Goal: Task Accomplishment & Management: Complete application form

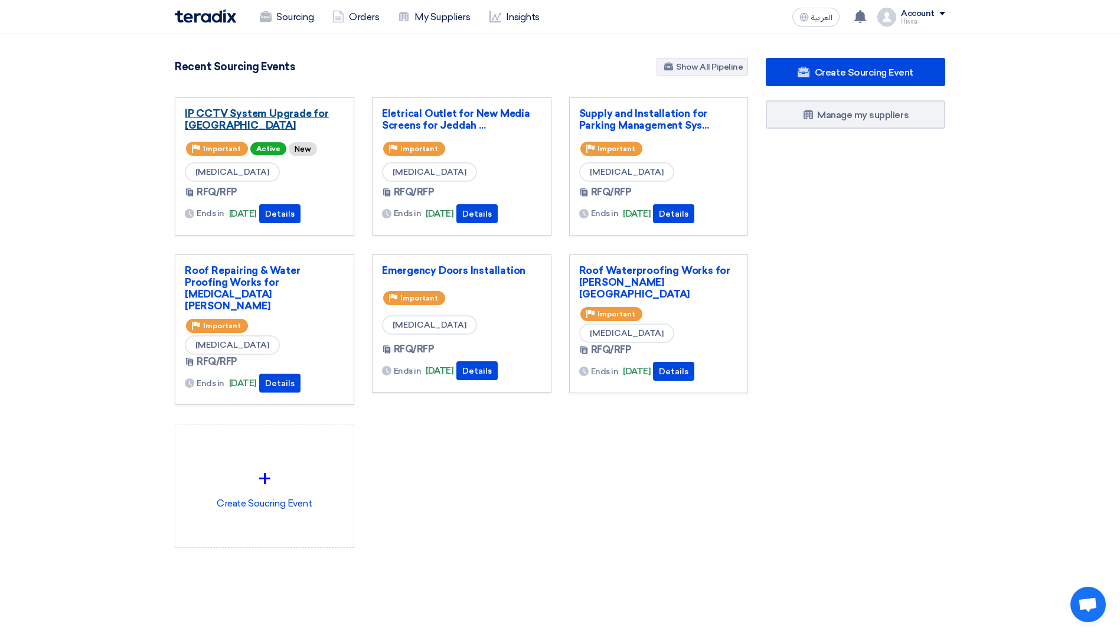
click at [263, 114] on link "IP CCTV System Upgrade for [GEOGRAPHIC_DATA]" at bounding box center [264, 119] width 159 height 24
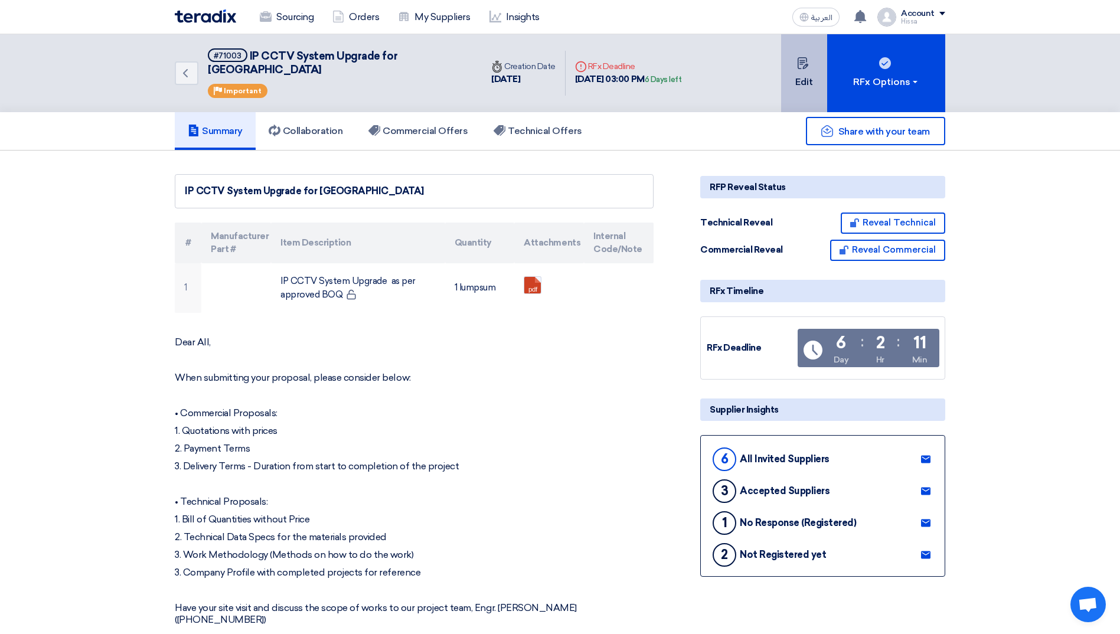
click at [800, 70] on button "Edit" at bounding box center [804, 73] width 46 height 78
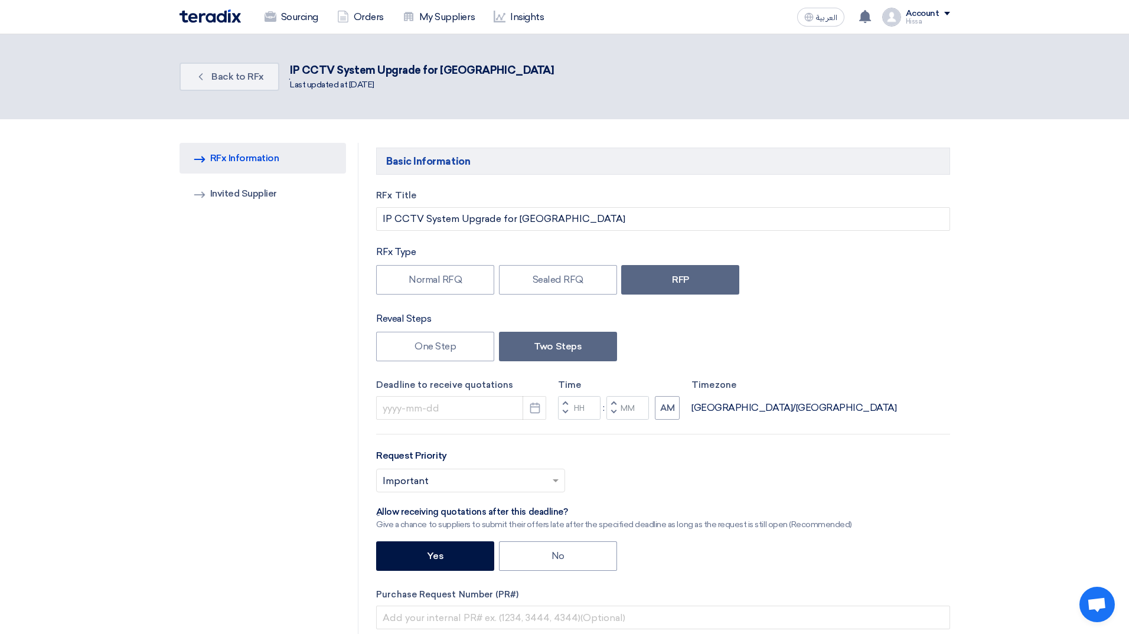
type input "[DATE]"
type input "03"
type input "00"
click at [245, 199] on link "Invited Suppliers Invited Supplier" at bounding box center [258, 193] width 167 height 31
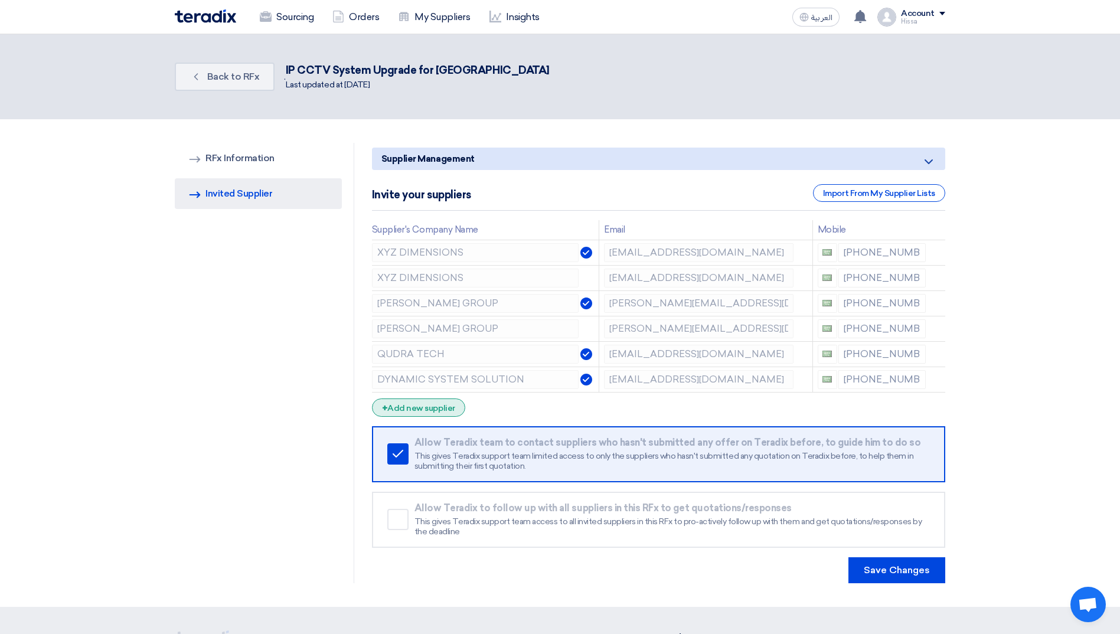
click at [429, 405] on div "+ Add new supplier" at bounding box center [418, 408] width 93 height 18
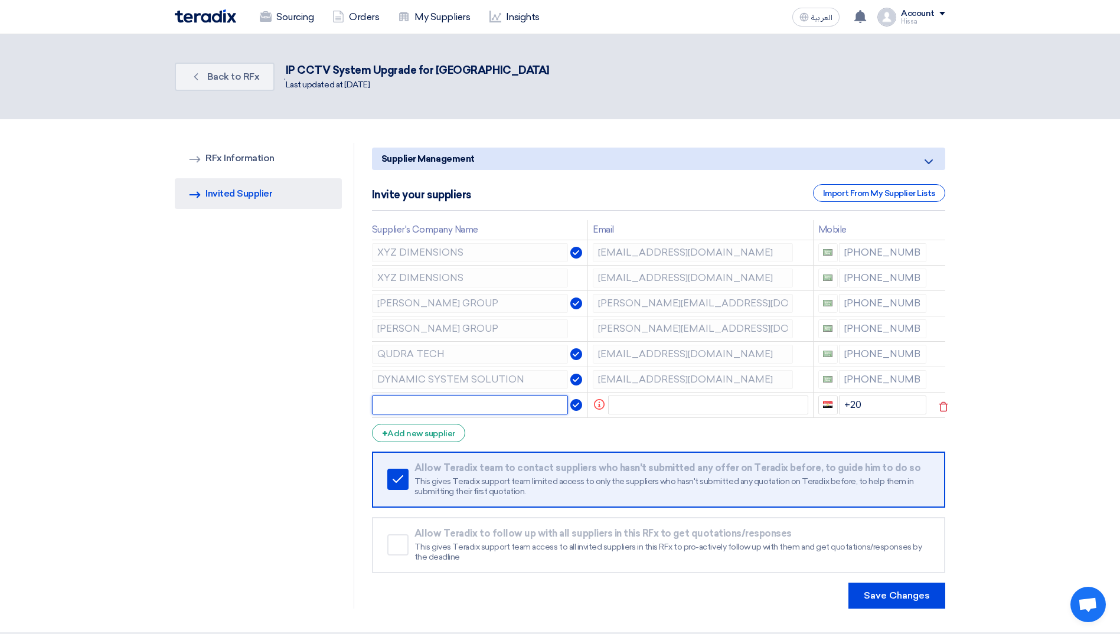
click at [429, 405] on input "text" at bounding box center [470, 405] width 197 height 19
paste input "INJAZ TECHNICAL FOR CONTRACTING"
type input "INJAZ TECHNICAL FOR CONTRACTING"
click at [686, 401] on input "text" at bounding box center [708, 405] width 200 height 19
paste input "[EMAIL_ADDRESS][DOMAIN_NAME]"
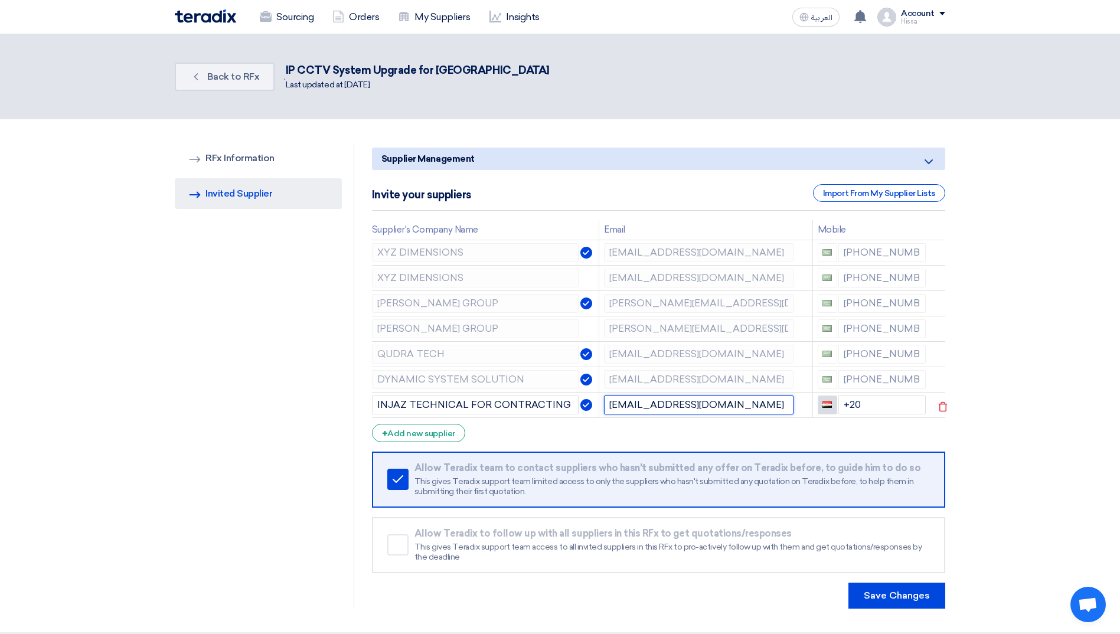
type input "[EMAIL_ADDRESS][DOMAIN_NAME]"
click at [827, 403] on span "button" at bounding box center [827, 405] width 9 height 6
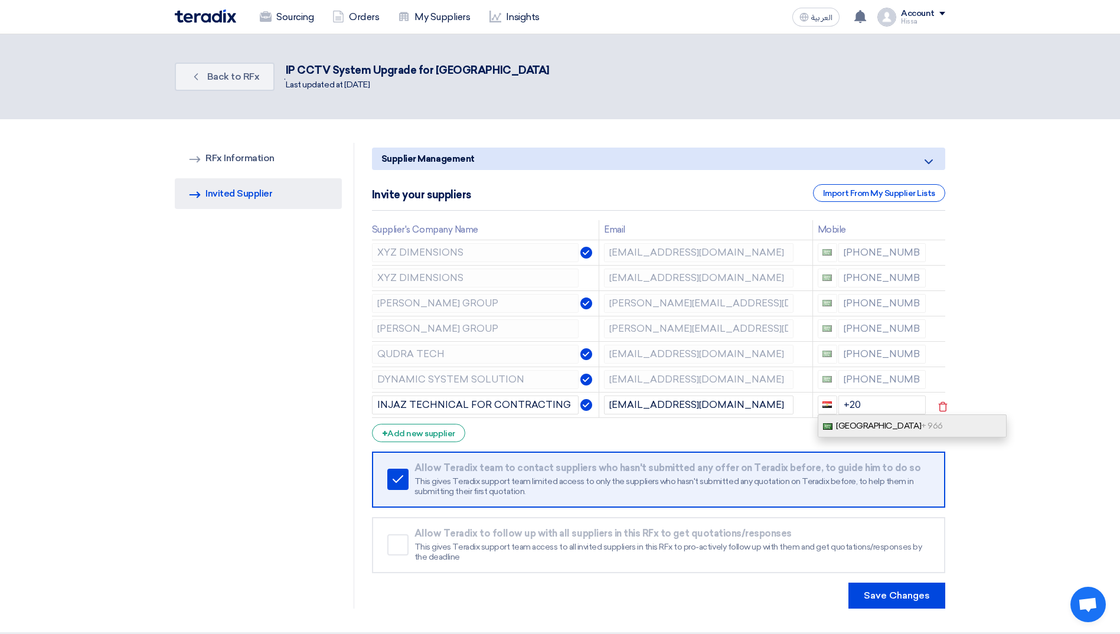
click at [873, 421] on span "[GEOGRAPHIC_DATA] + 966" at bounding box center [889, 426] width 106 height 10
type input "+966"
click at [883, 410] on input "+966" at bounding box center [883, 405] width 88 height 19
click at [432, 432] on div "+ Add new supplier" at bounding box center [418, 433] width 93 height 18
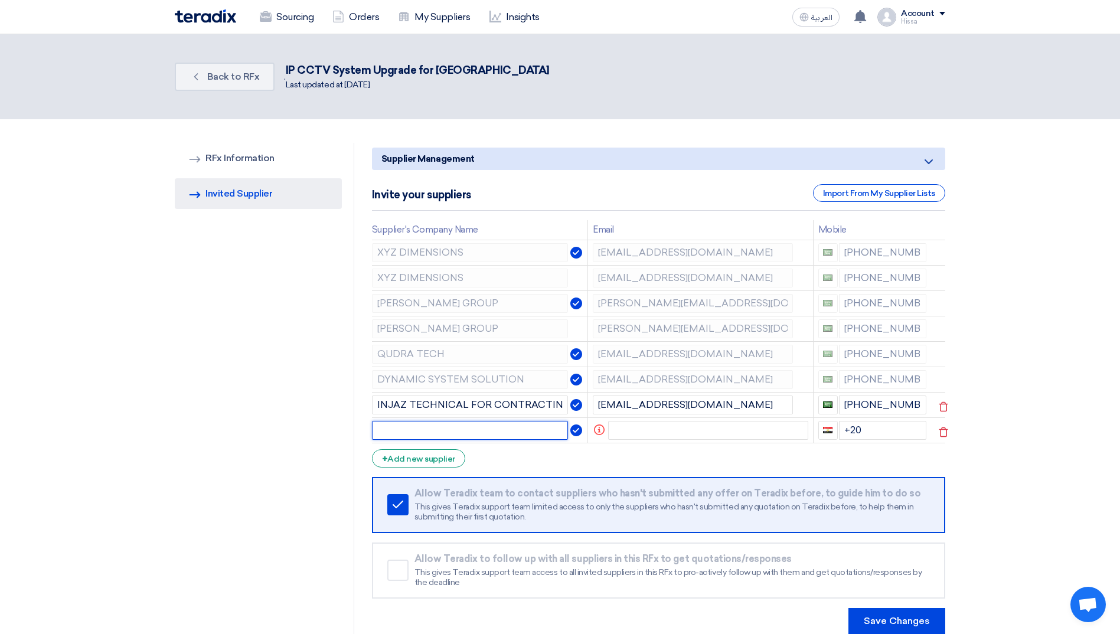
click at [443, 432] on input "text" at bounding box center [470, 430] width 197 height 19
paste input ".High Point Technology Co"
click at [377, 435] on input ".High Point Technology Co" at bounding box center [470, 430] width 197 height 19
click at [508, 432] on input "High Point Technology Co" at bounding box center [470, 430] width 197 height 19
type input "High Point Technology Co."
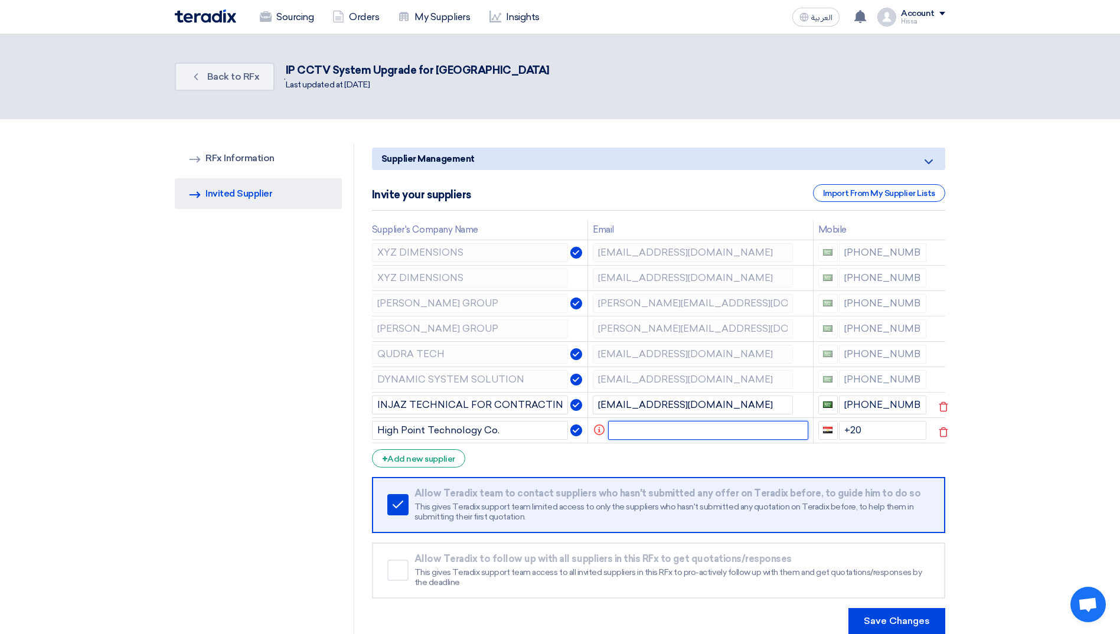
click at [621, 429] on input "text" at bounding box center [708, 430] width 200 height 19
paste input "[EMAIL_ADDRESS][DOMAIN_NAME]"
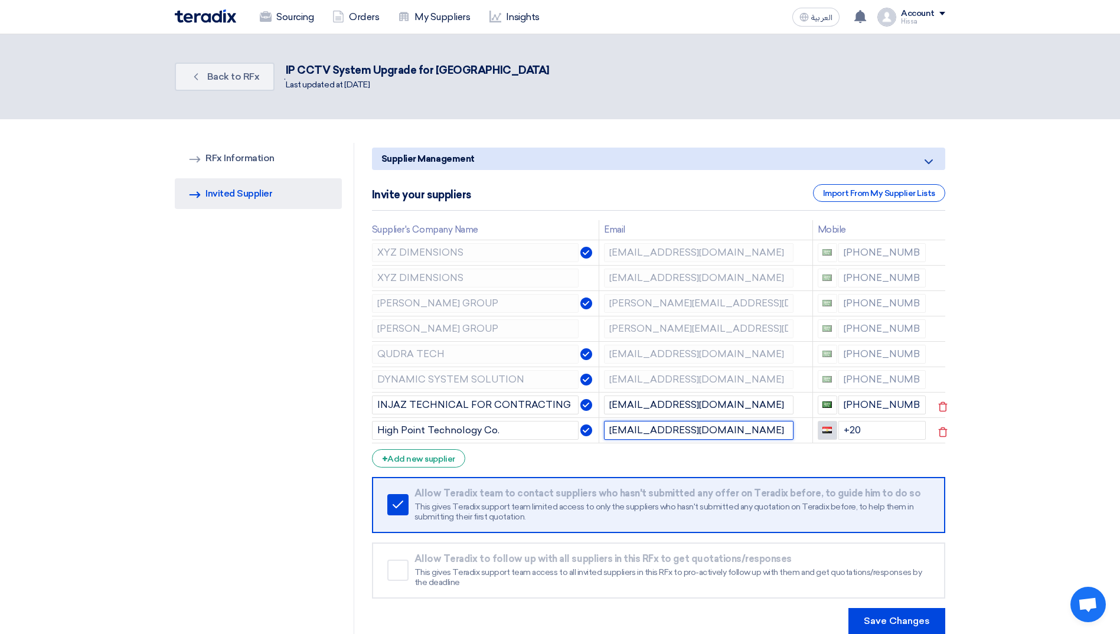
type input "[EMAIL_ADDRESS][DOMAIN_NAME]"
click at [828, 427] on span "button" at bounding box center [827, 430] width 9 height 6
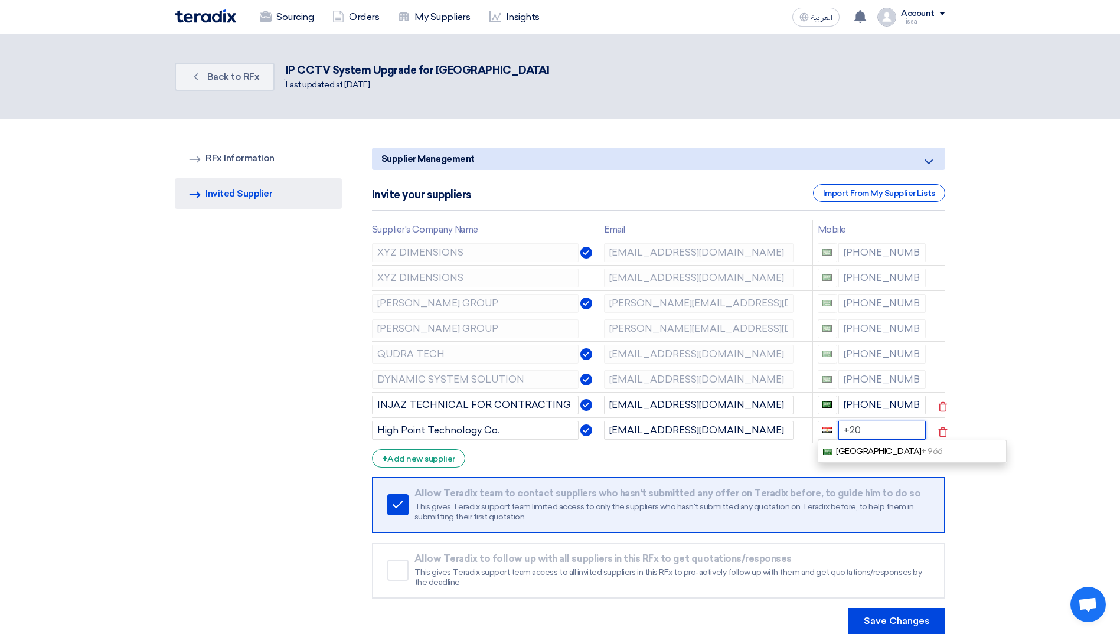
click at [843, 438] on input "+20" at bounding box center [883, 430] width 88 height 19
click at [832, 443] on link "[GEOGRAPHIC_DATA] + 966" at bounding box center [912, 451] width 189 height 23
click at [872, 428] on input "+966" at bounding box center [883, 430] width 88 height 19
type input "[PHONE_NUMBER]"
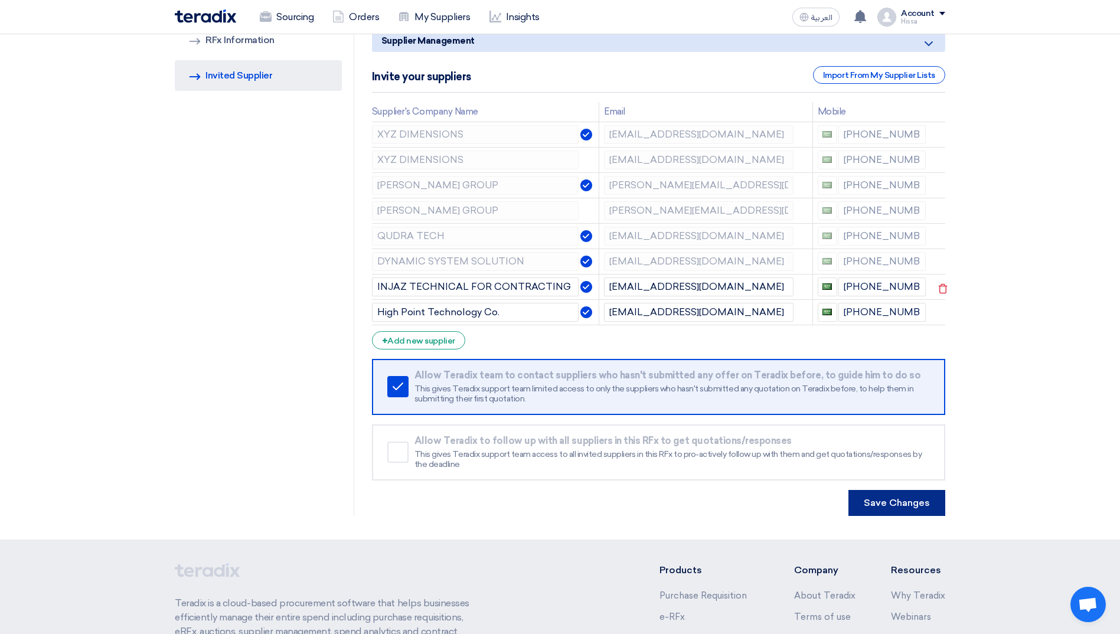
click at [905, 498] on button "Save Changes" at bounding box center [897, 503] width 97 height 26
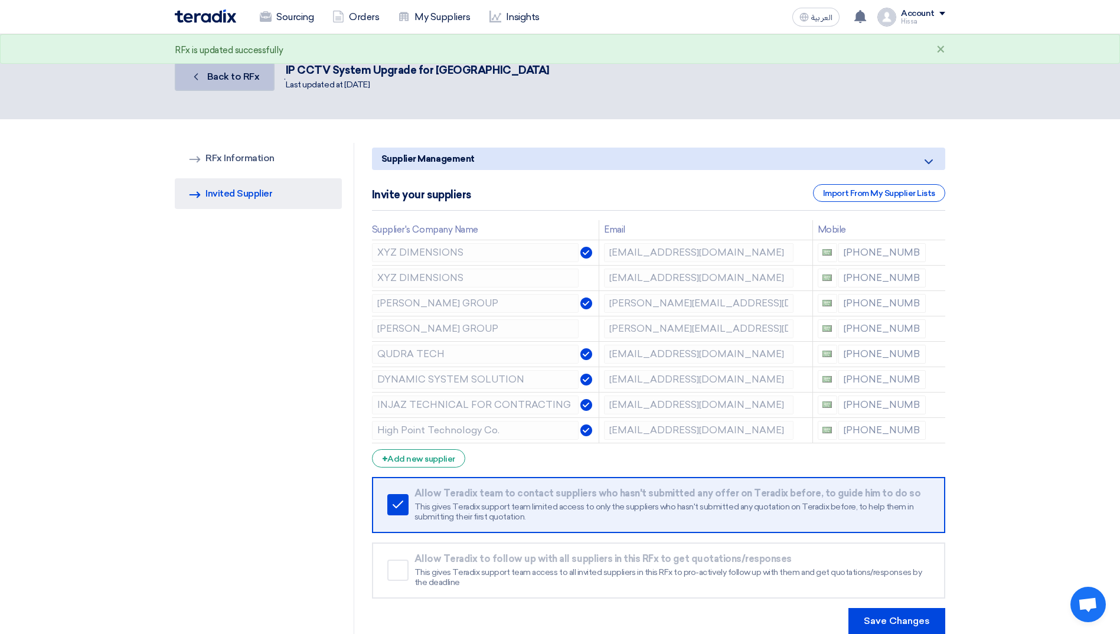
click at [239, 77] on span "Back to RFx" at bounding box center [233, 76] width 53 height 11
